Goal: Contribute content: Contribute content

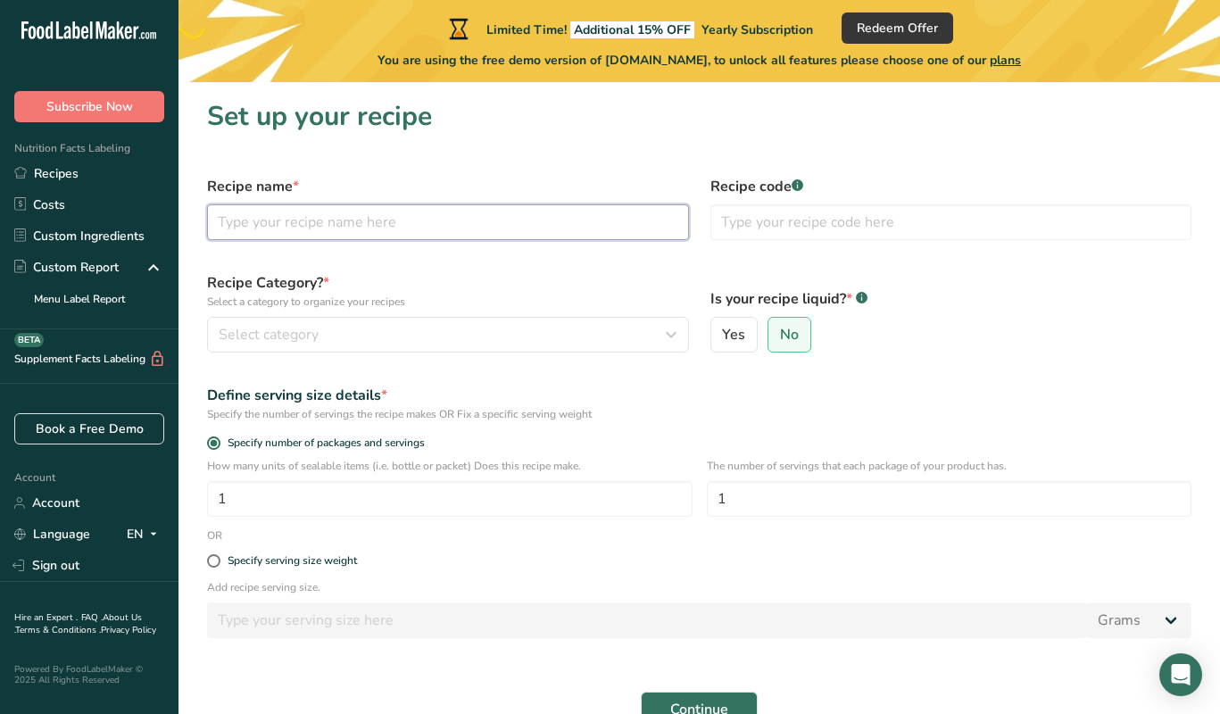
click at [305, 232] on input "text" at bounding box center [448, 222] width 482 height 36
type input "L"
type input "original crushed"
click at [291, 337] on span "Select category" at bounding box center [269, 334] width 100 height 21
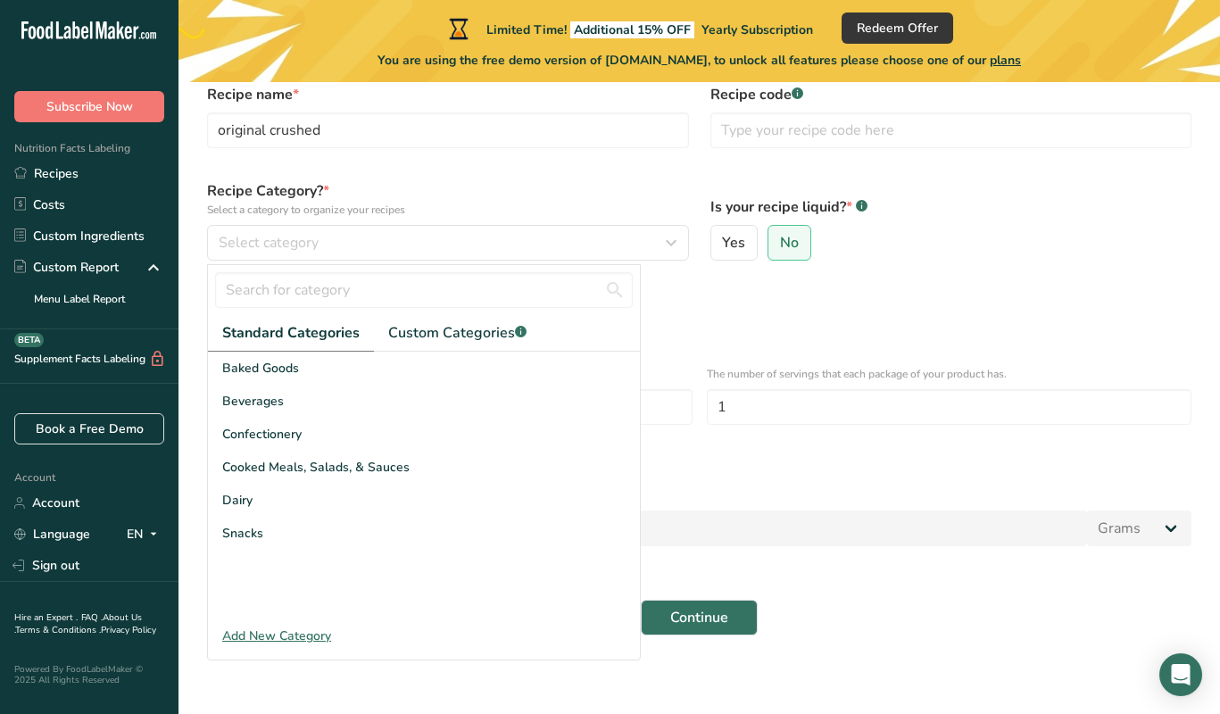
scroll to position [91, 0]
click at [274, 630] on div "Add New Category" at bounding box center [424, 637] width 432 height 19
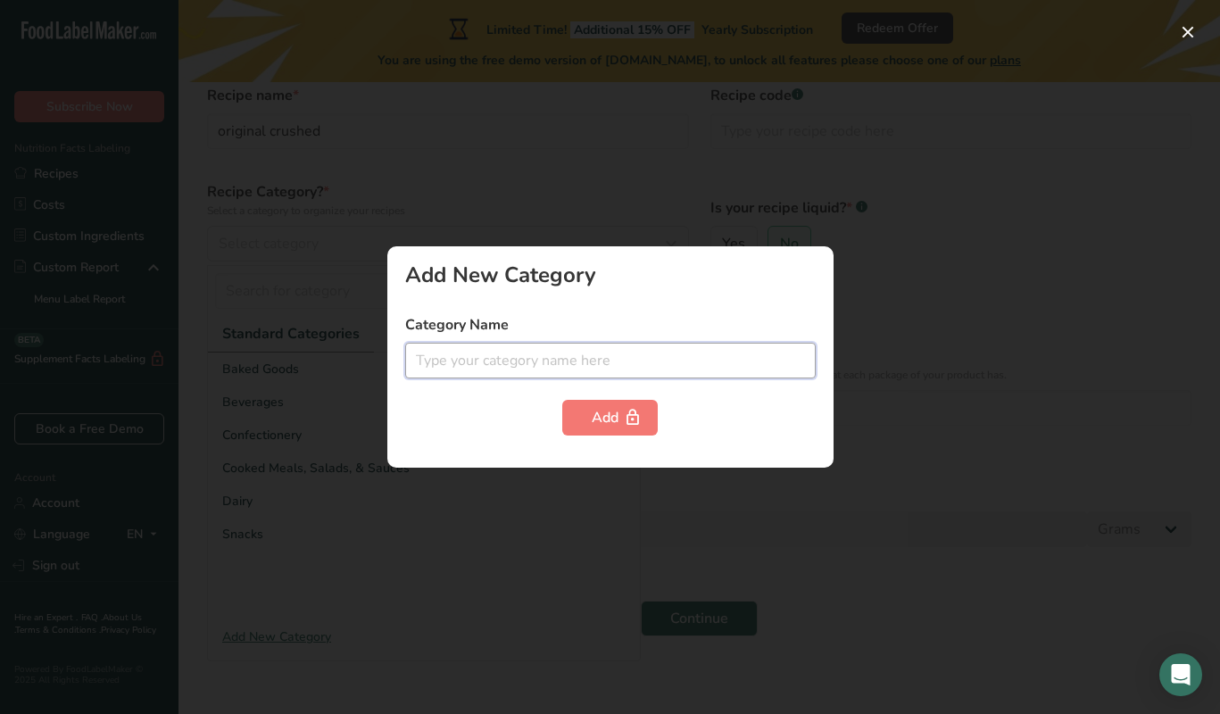
click at [427, 362] on input "text" at bounding box center [610, 361] width 411 height 36
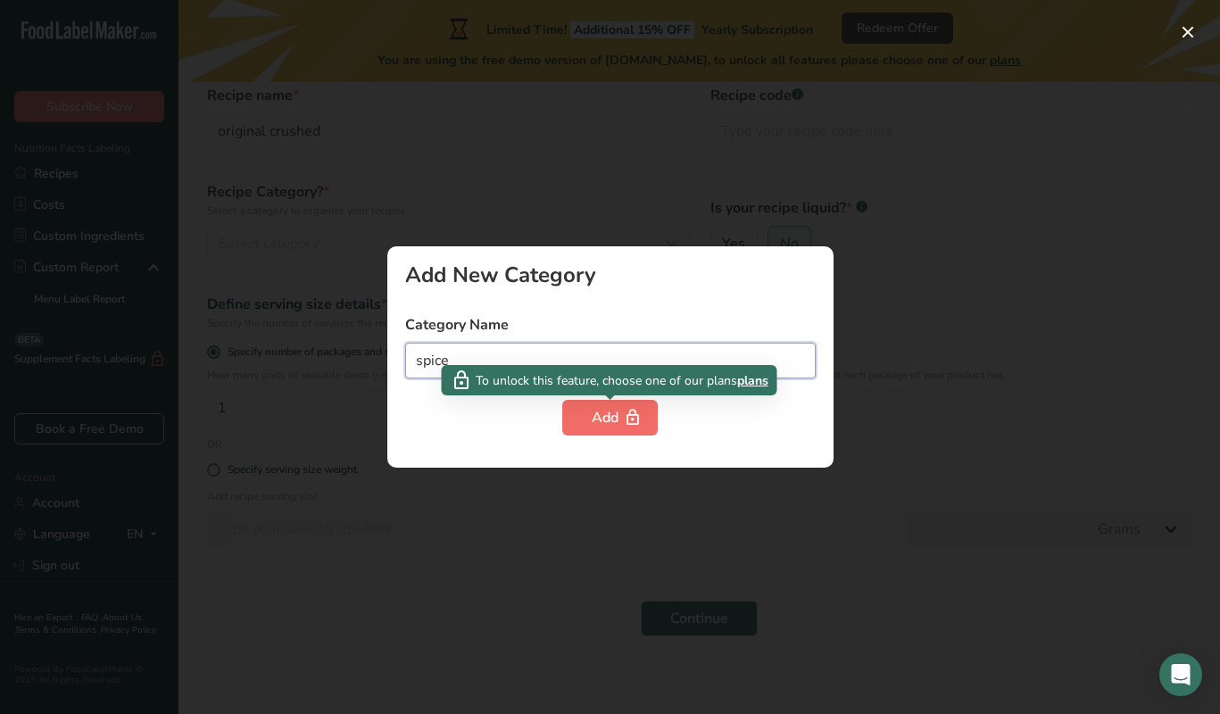
type input "spice"
click at [575, 423] on button "Add" at bounding box center [610, 418] width 96 height 36
click at [605, 414] on div "Add" at bounding box center [610, 417] width 37 height 21
click at [477, 535] on div at bounding box center [610, 357] width 1220 height 714
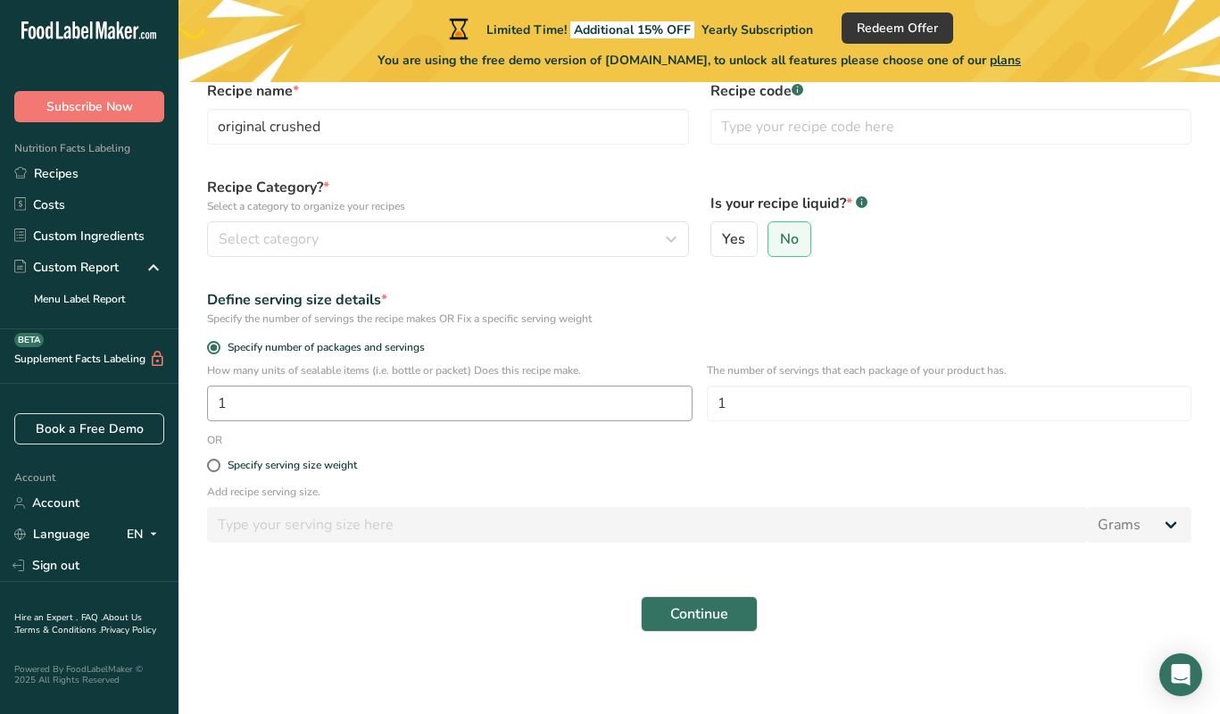
scroll to position [104, 0]
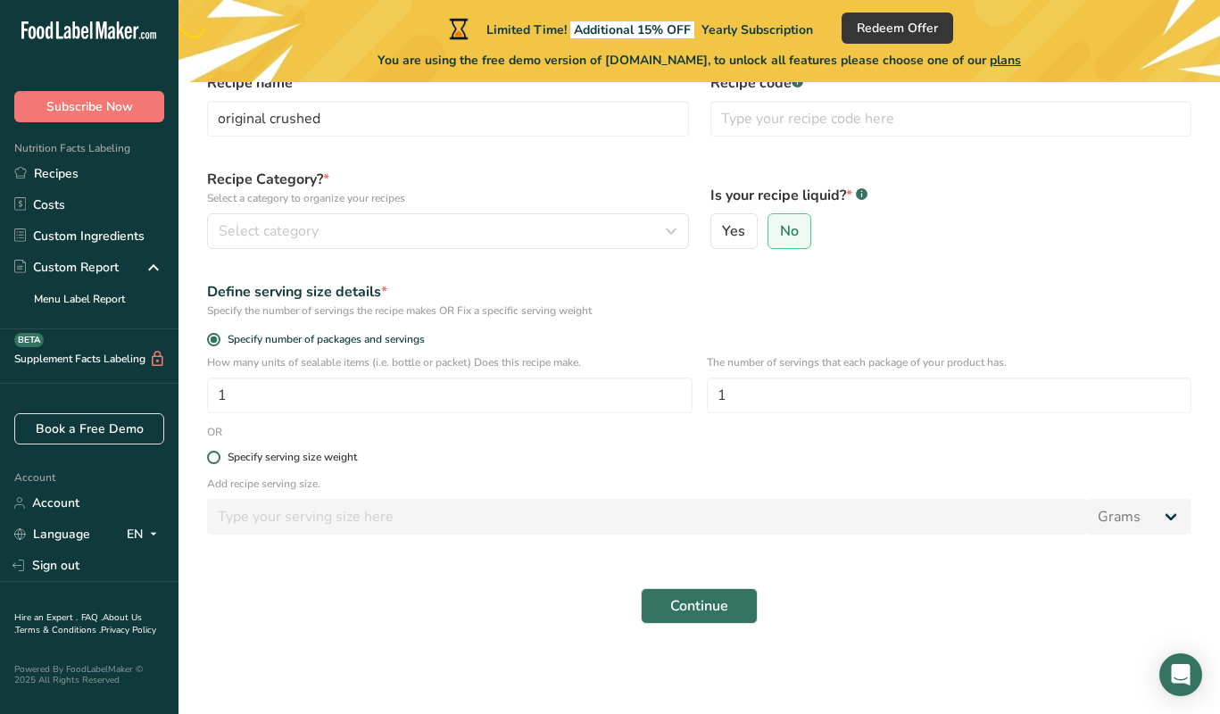
click at [212, 462] on span at bounding box center [213, 457] width 13 height 13
click at [212, 462] on input "Specify serving size weight" at bounding box center [213, 458] width 12 height 12
radio input "true"
radio input "false"
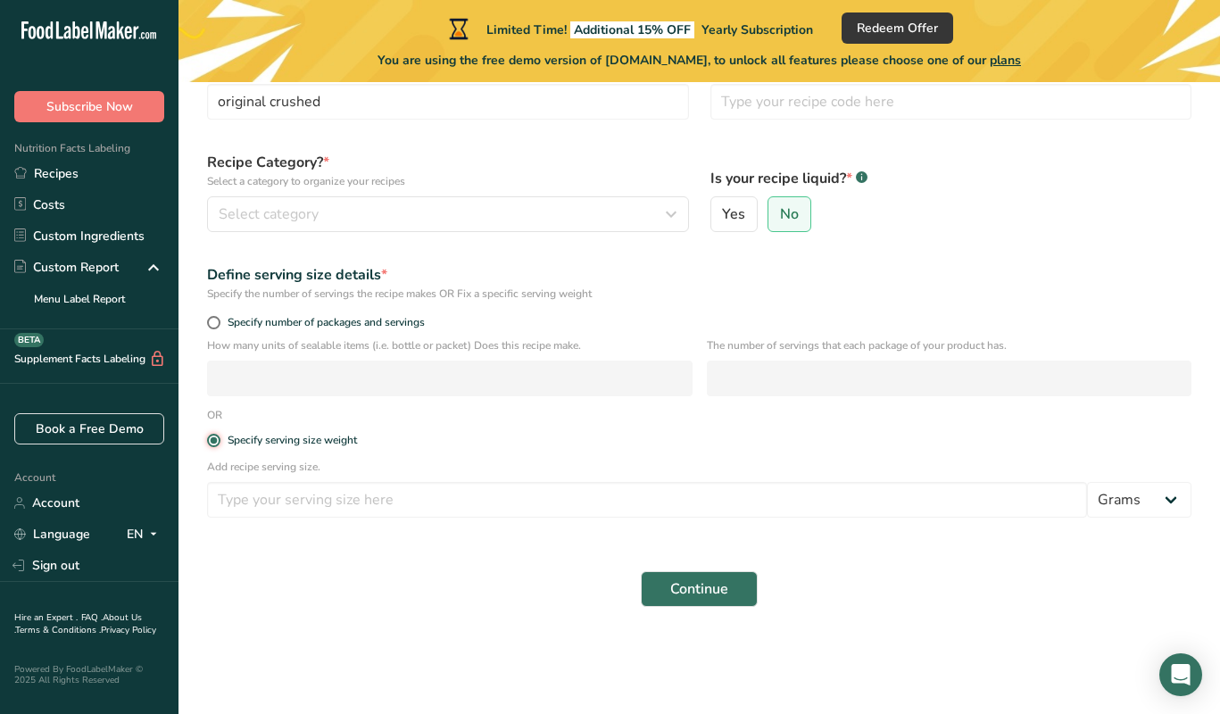
scroll to position [121, 0]
select select "5"
click at [344, 502] on input "number" at bounding box center [647, 500] width 880 height 36
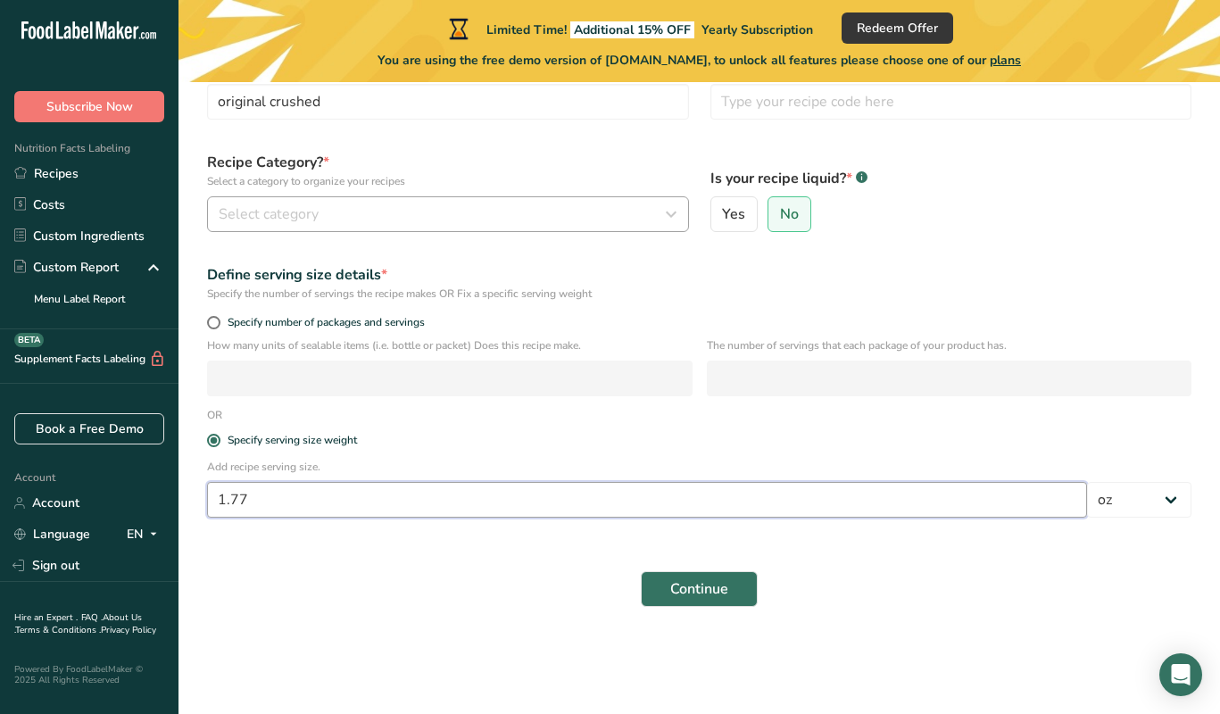
type input "1.77"
click at [415, 204] on div "Select category" at bounding box center [443, 214] width 448 height 21
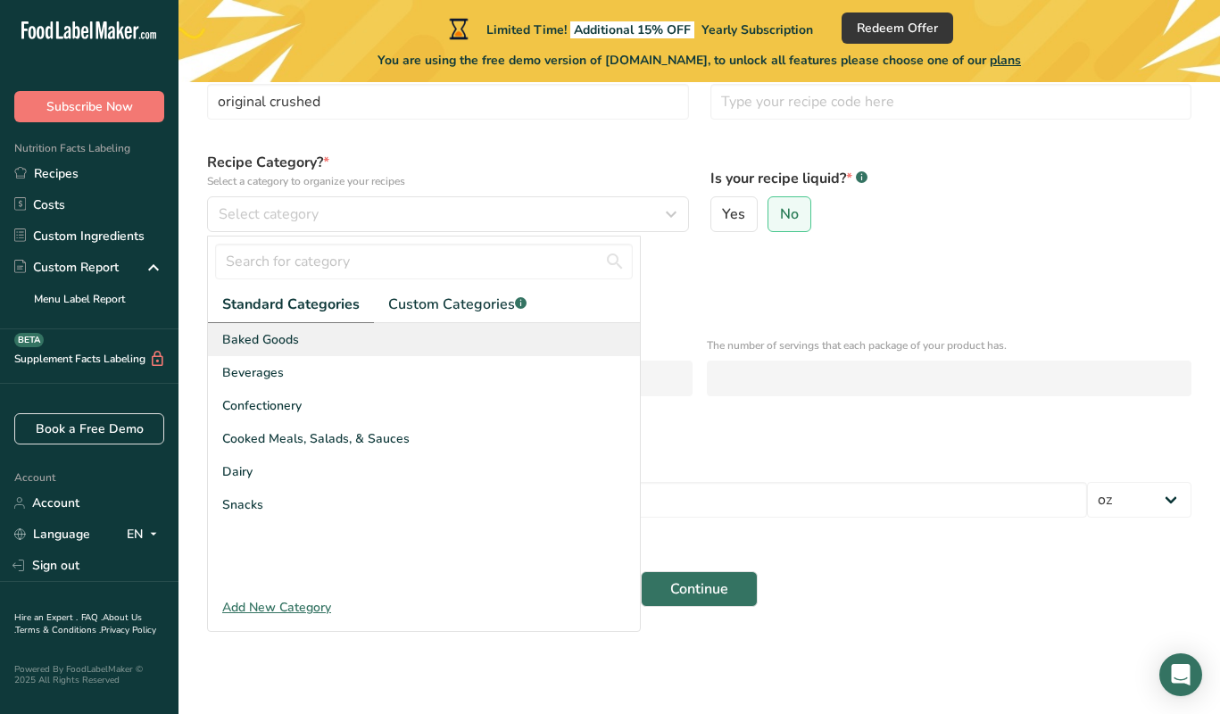
click at [336, 336] on div "Baked Goods" at bounding box center [424, 339] width 432 height 33
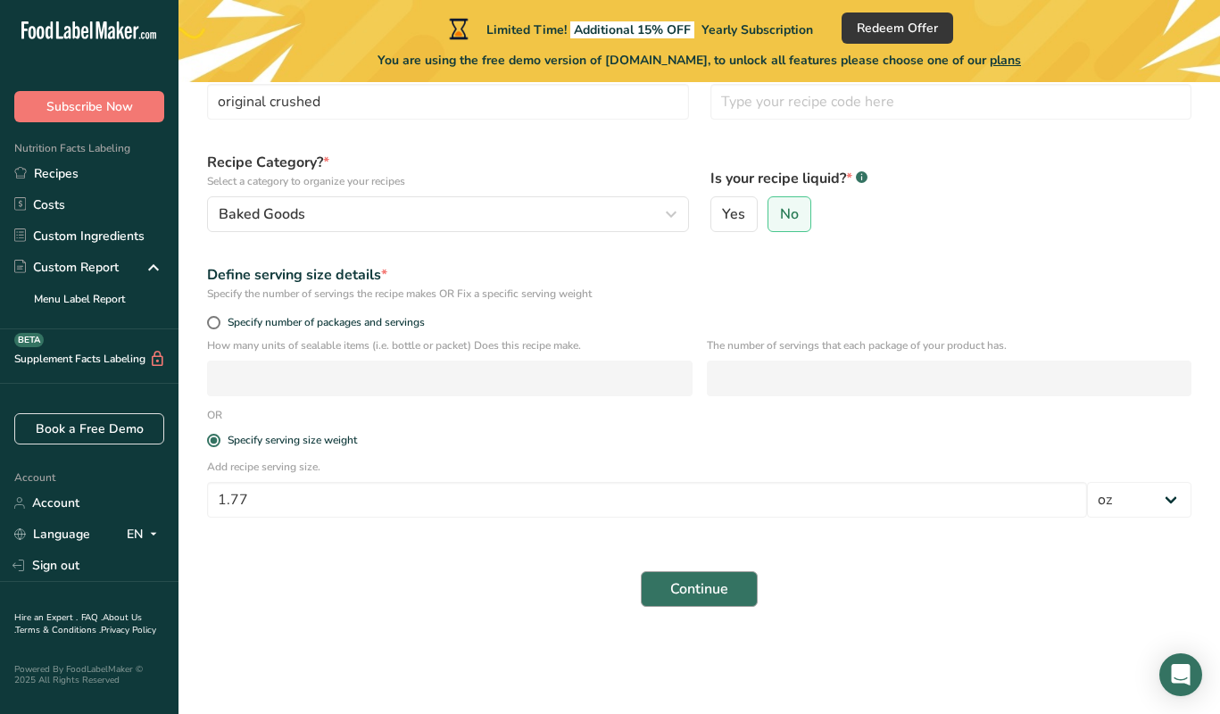
click at [672, 599] on span "Continue" at bounding box center [699, 588] width 58 height 21
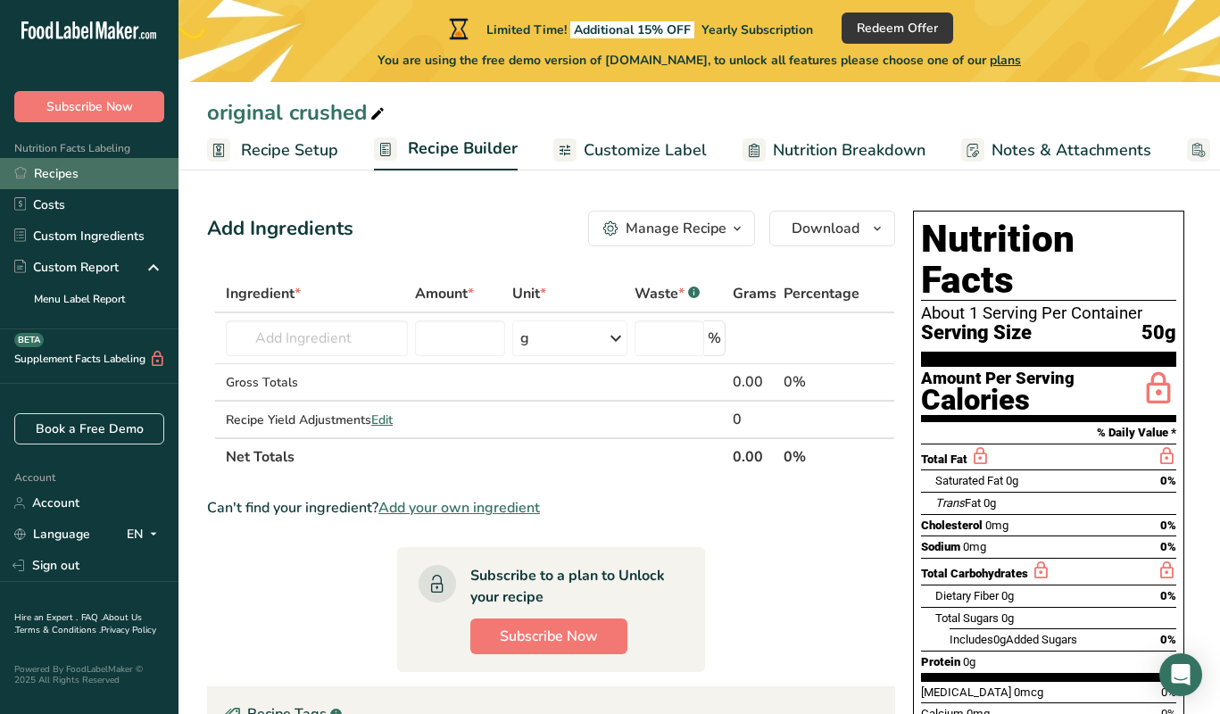
click at [44, 172] on link "Recipes" at bounding box center [89, 173] width 179 height 31
